Goal: Find specific page/section: Find specific page/section

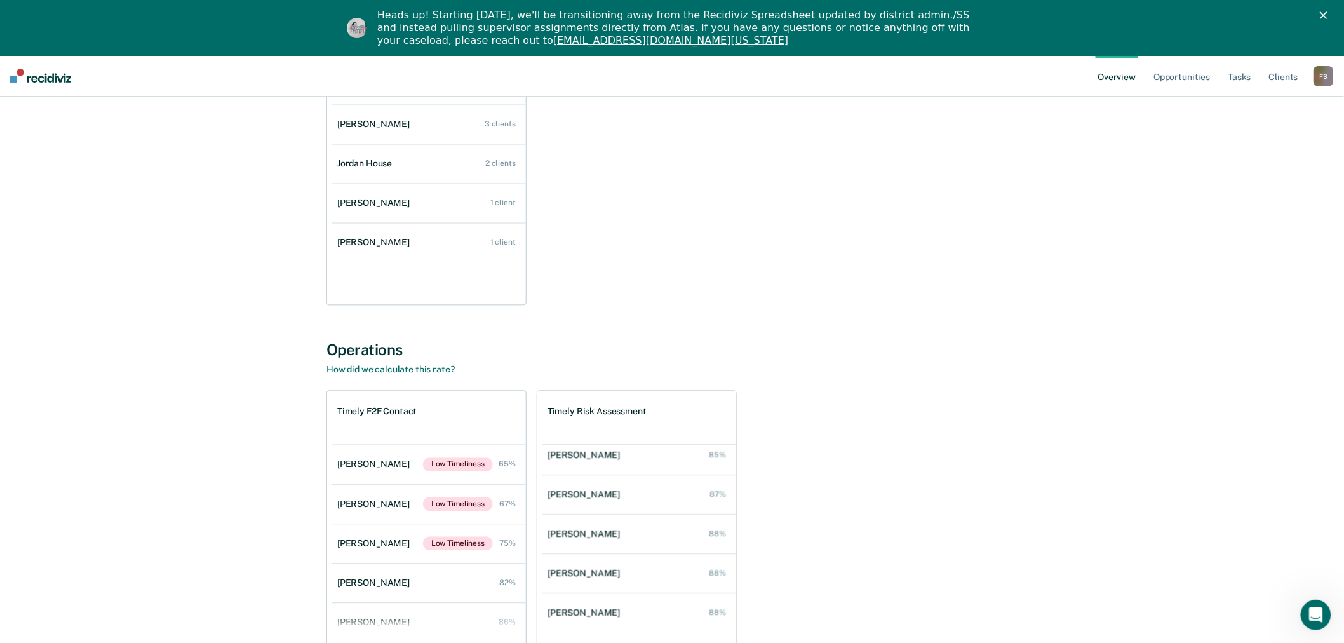
scroll to position [70, 0]
click at [1322, 77] on div "F S" at bounding box center [1323, 76] width 20 height 20
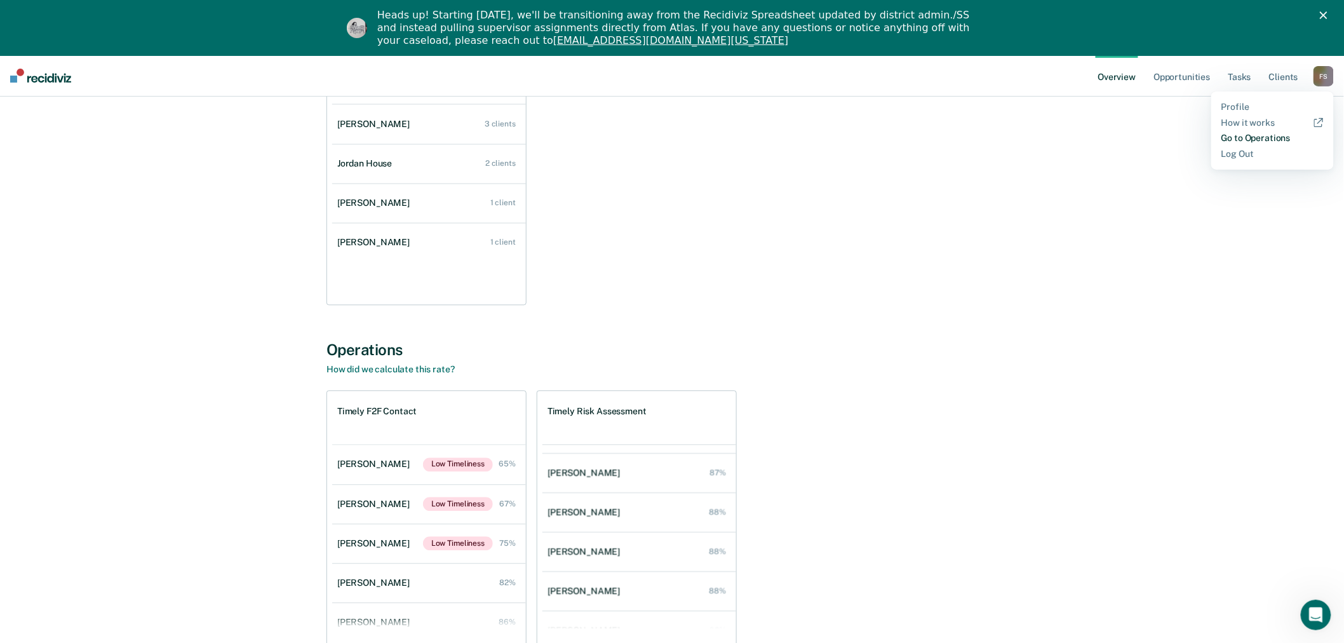
click at [1255, 137] on link "Go to Operations" at bounding box center [1272, 138] width 102 height 11
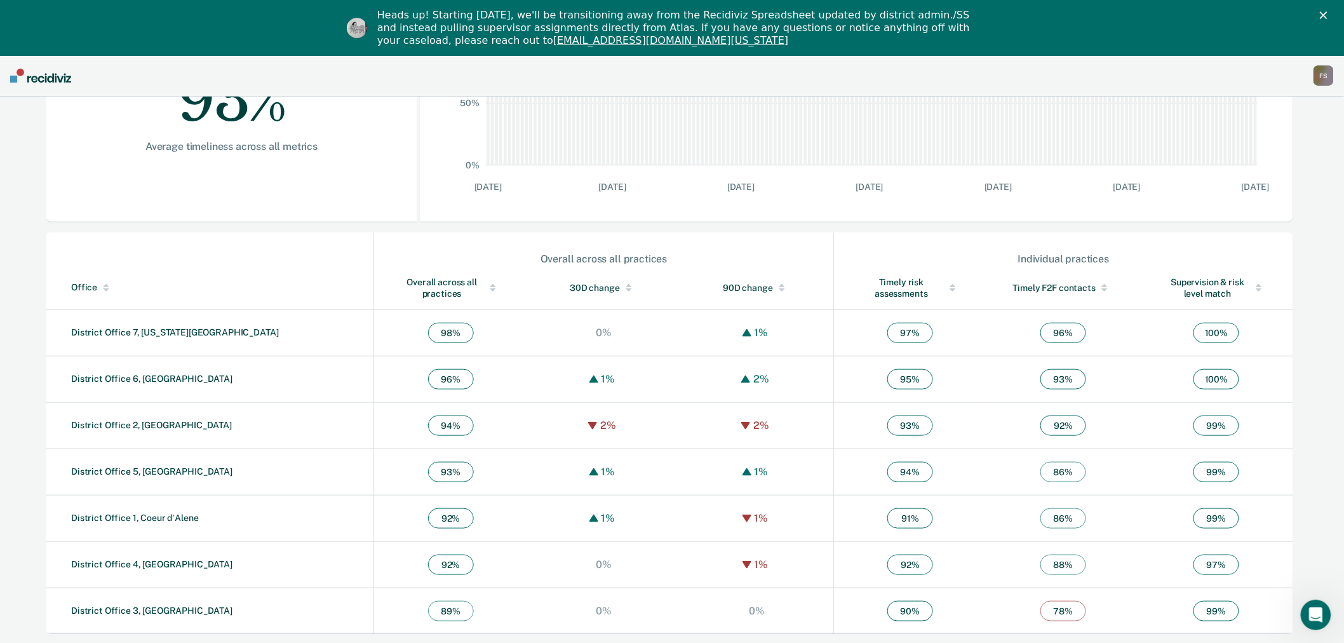
scroll to position [298, 0]
click at [165, 517] on link "District Office 1, Coeur d'Alene" at bounding box center [135, 516] width 128 height 10
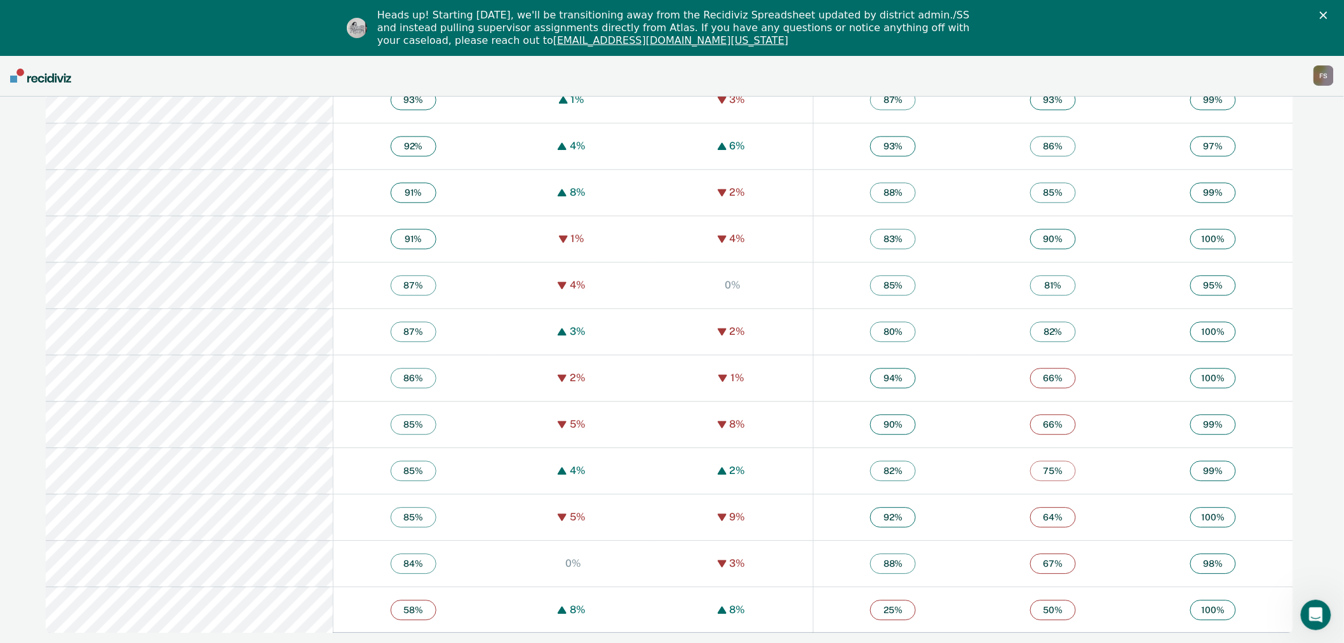
scroll to position [1134, 0]
